Goal: Task Accomplishment & Management: Manage account settings

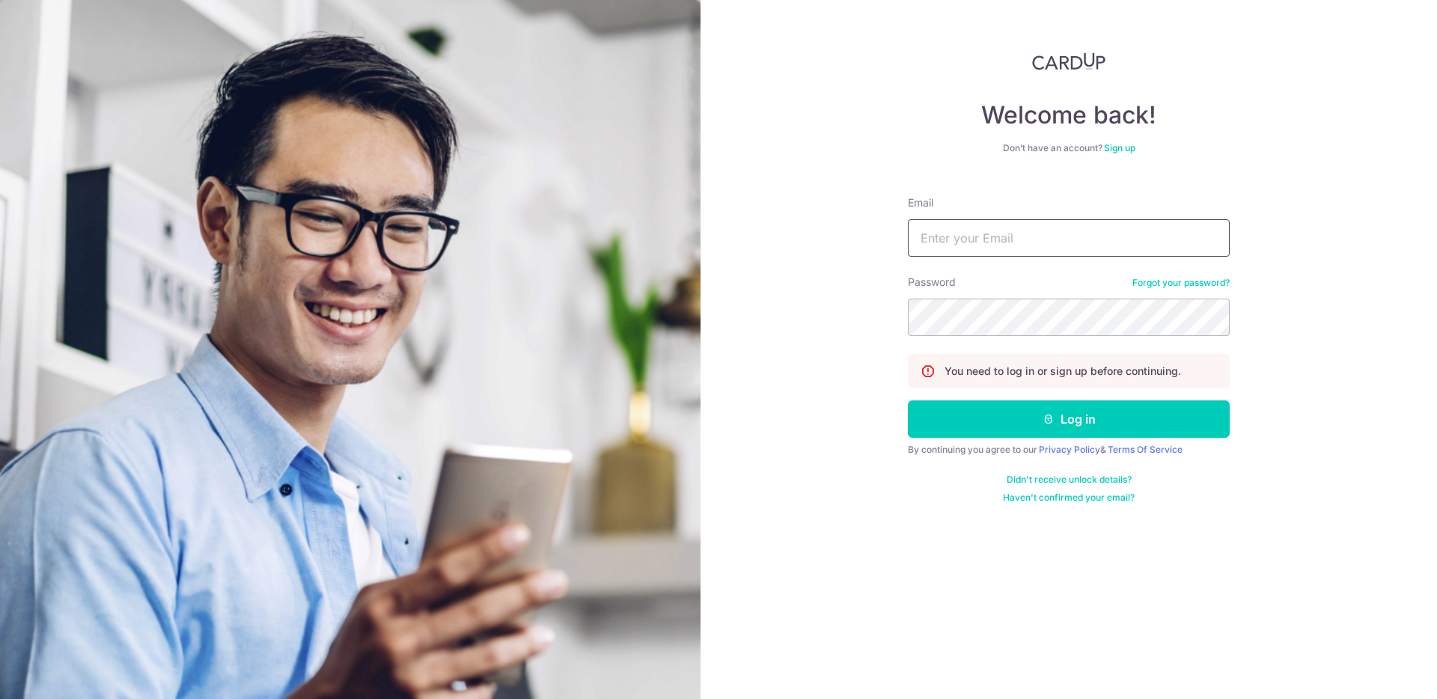
click at [939, 222] on input "Email" at bounding box center [1069, 237] width 322 height 37
click at [994, 246] on input "0117810797" at bounding box center [1069, 237] width 322 height 37
click at [995, 246] on input "0117810797" at bounding box center [1069, 237] width 322 height 37
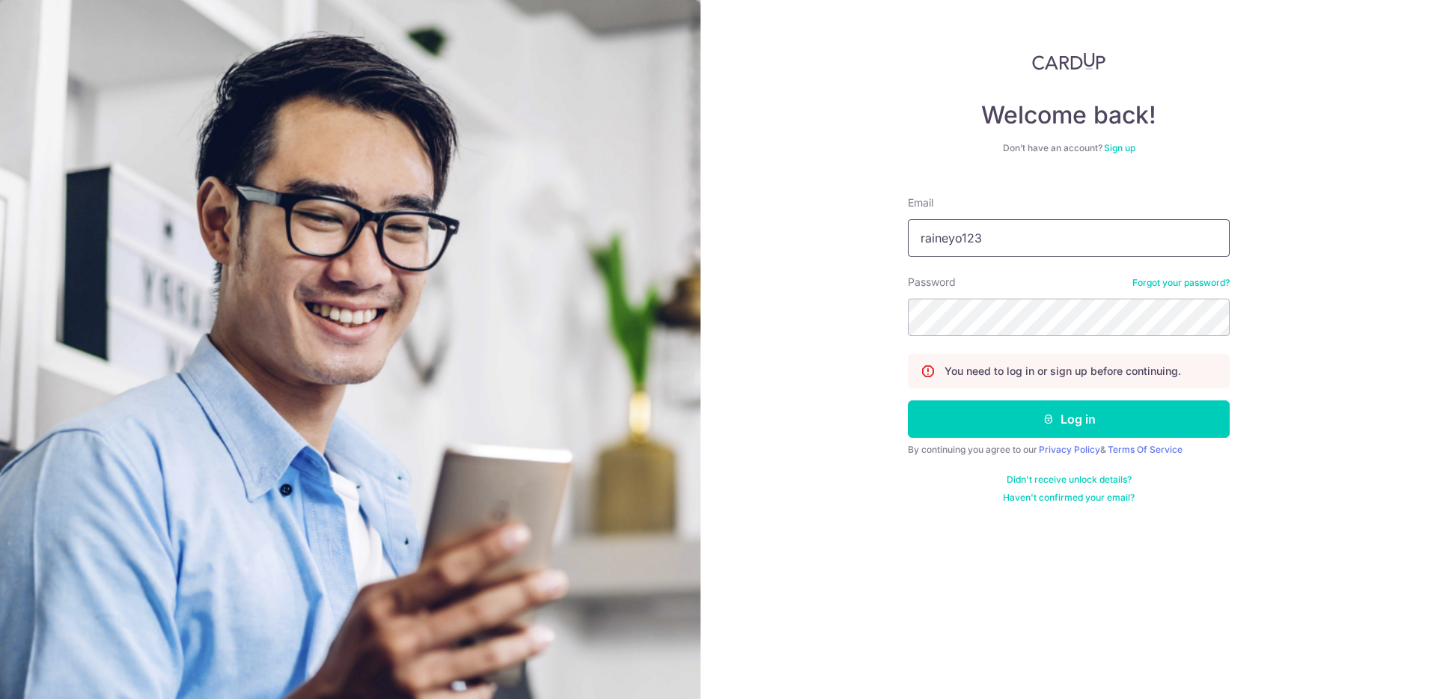
click at [1020, 249] on input "raineyo123" at bounding box center [1069, 237] width 322 height 37
click at [1005, 251] on input "raineyooi1081@gmail.com" at bounding box center [1069, 237] width 322 height 37
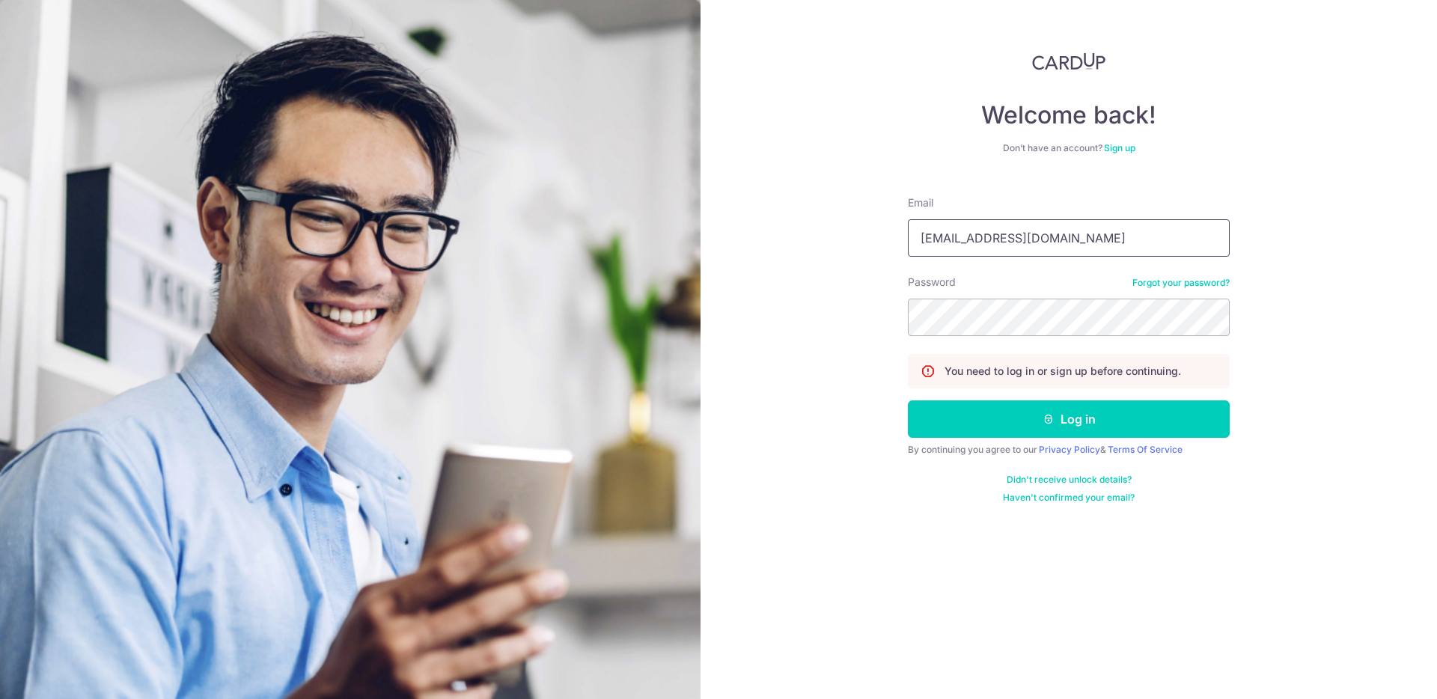
click at [1005, 251] on input "raineyooi1081@gmail.com" at bounding box center [1069, 237] width 322 height 37
type input "[EMAIL_ADDRESS][DOMAIN_NAME]"
click at [908, 400] on button "Log in" at bounding box center [1069, 418] width 322 height 37
